Goal: Information Seeking & Learning: Find specific fact

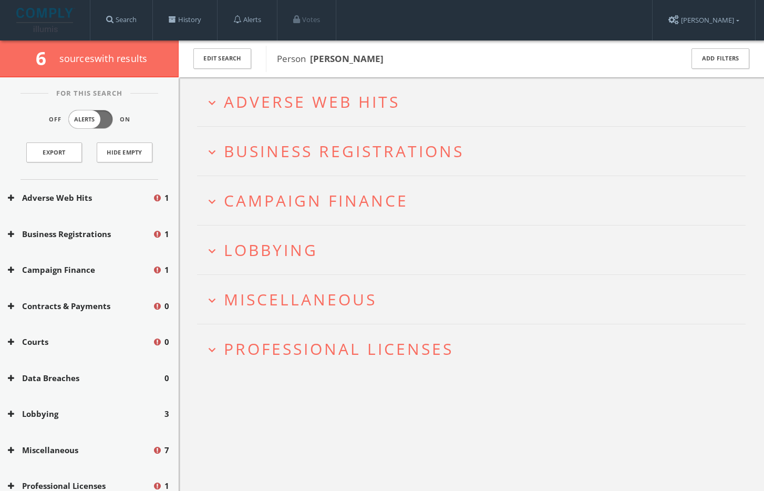
click at [315, 350] on span "Professional Licenses" at bounding box center [339, 349] width 230 height 22
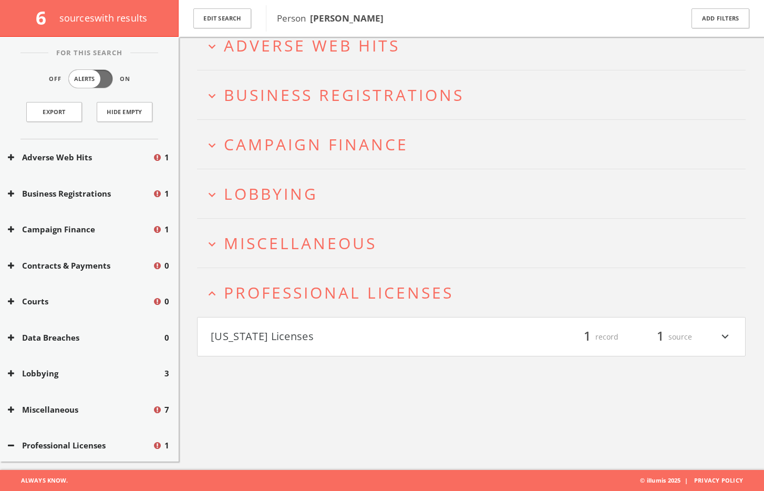
click at [309, 335] on button "[US_STATE] Licenses" at bounding box center [341, 337] width 261 height 18
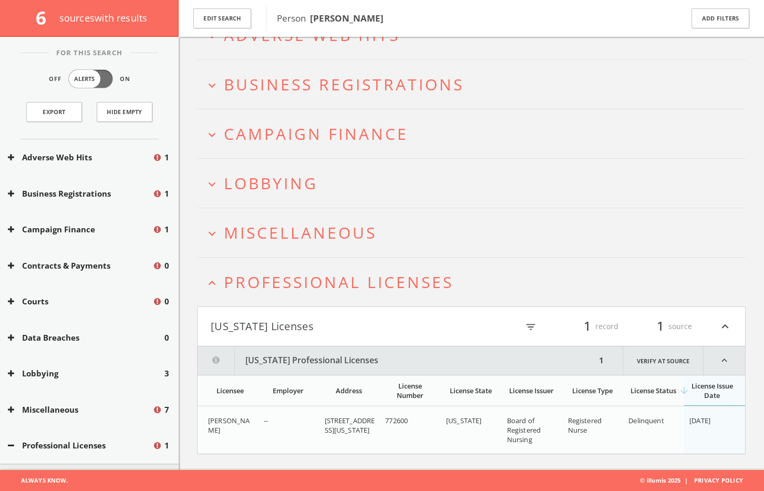
click at [284, 219] on h2 "expand_more Miscellaneous" at bounding box center [471, 232] width 549 height 49
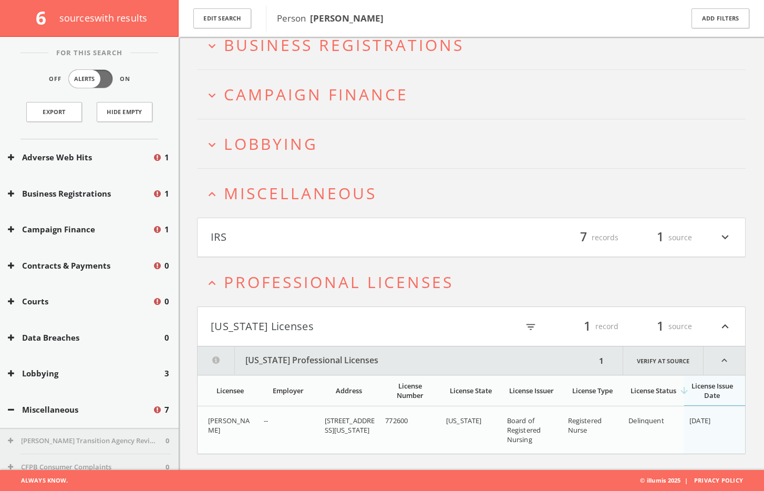
click at [258, 144] on span "Lobbying" at bounding box center [271, 144] width 94 height 22
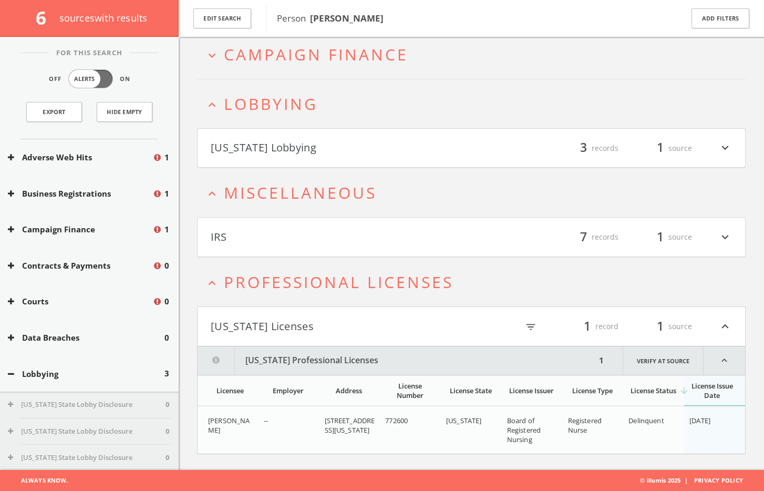
click at [258, 148] on button "[US_STATE] Lobbying" at bounding box center [341, 148] width 261 height 18
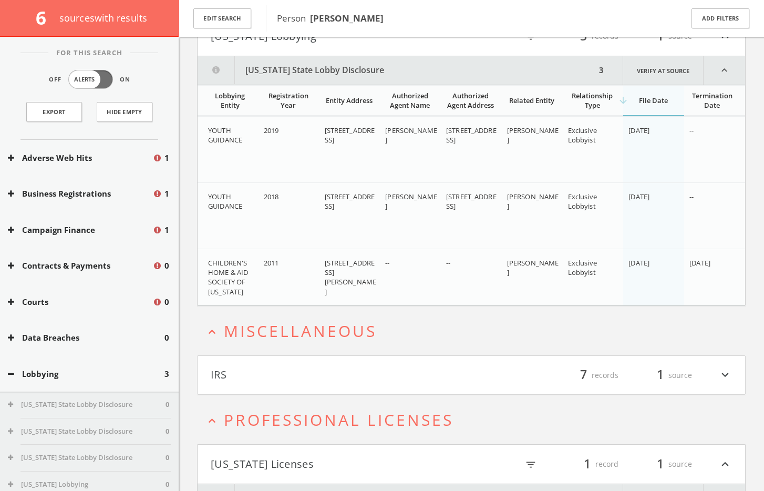
scroll to position [219, 0]
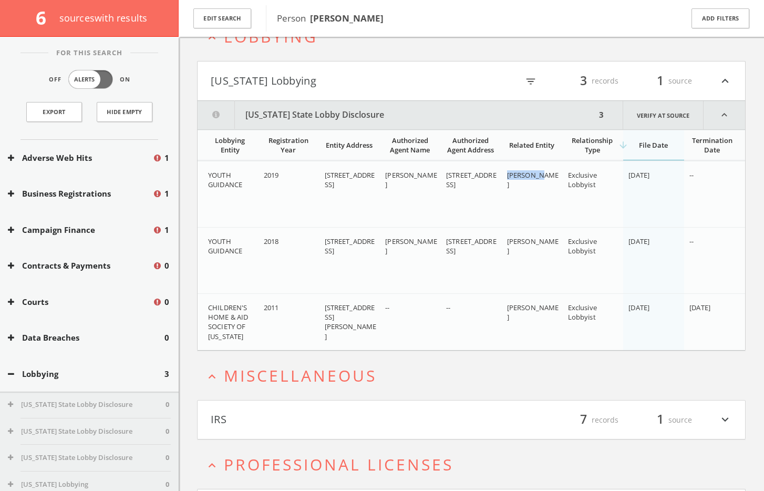
drag, startPoint x: 502, startPoint y: 183, endPoint x: 529, endPoint y: 168, distance: 30.6
click at [529, 168] on td "[PERSON_NAME]" at bounding box center [532, 194] width 61 height 66
click at [513, 175] on span "[PERSON_NAME]" at bounding box center [533, 179] width 52 height 19
drag, startPoint x: 507, startPoint y: 173, endPoint x: 616, endPoint y: 189, distance: 110.0
click at [616, 189] on tr "YOUTH GUIDANCE 2019 [STREET_ADDRESS][GEOGRAPHIC_DATA][STREET_ADDRESS][PERSON_NA…" at bounding box center [472, 194] width 548 height 66
